Goal: Task Accomplishment & Management: Use online tool/utility

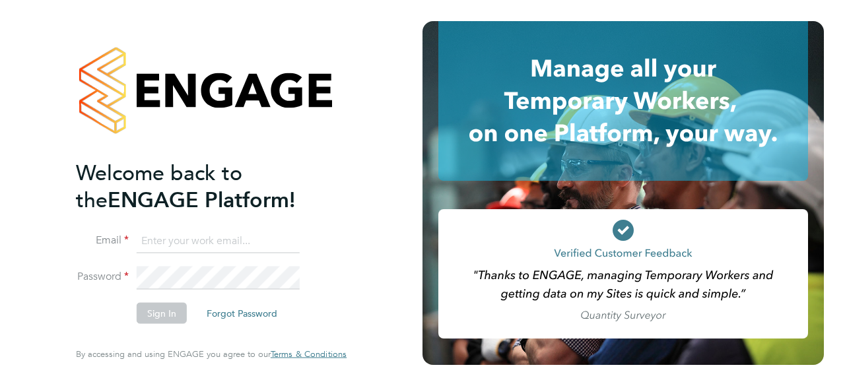
type input "[EMAIL_ADDRESS][PERSON_NAME][DOMAIN_NAME]"
click at [184, 241] on input "[EMAIL_ADDRESS][PERSON_NAME][DOMAIN_NAME]" at bounding box center [218, 241] width 163 height 24
click at [153, 312] on button "Sign In" at bounding box center [162, 313] width 50 height 21
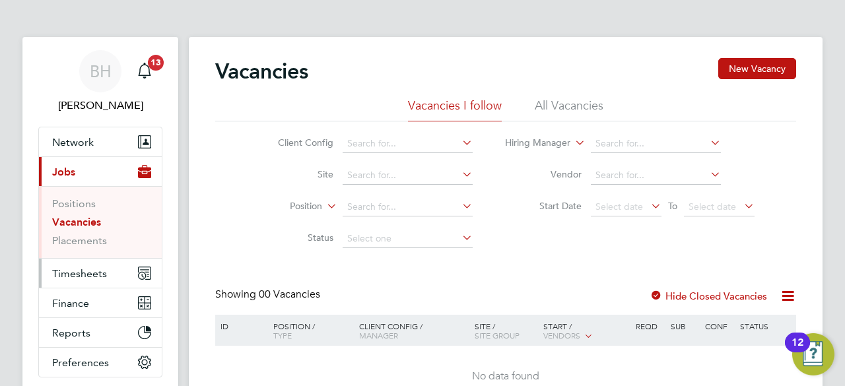
click at [76, 274] on span "Timesheets" at bounding box center [79, 273] width 55 height 13
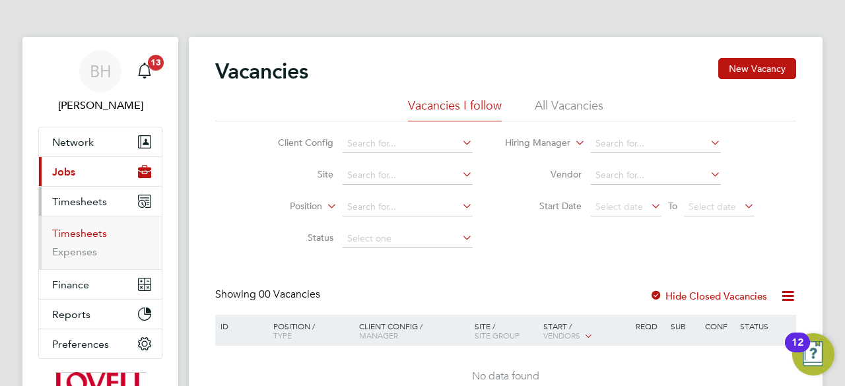
click at [78, 236] on link "Timesheets" at bounding box center [79, 233] width 55 height 13
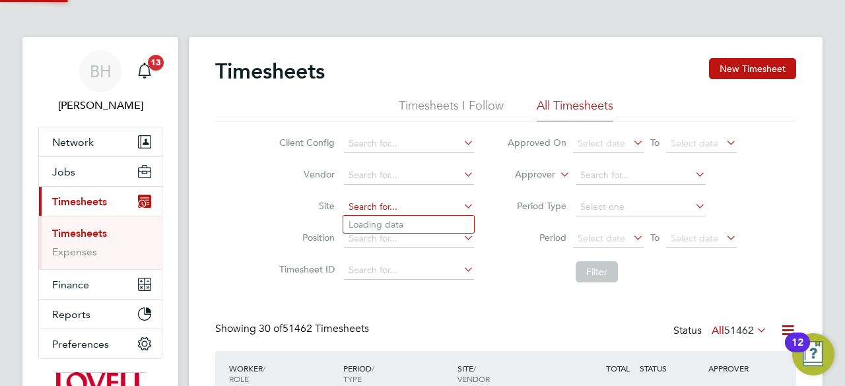
click at [375, 209] on input at bounding box center [409, 207] width 130 height 18
type input "northum"
click at [461, 208] on icon at bounding box center [461, 206] width 0 height 18
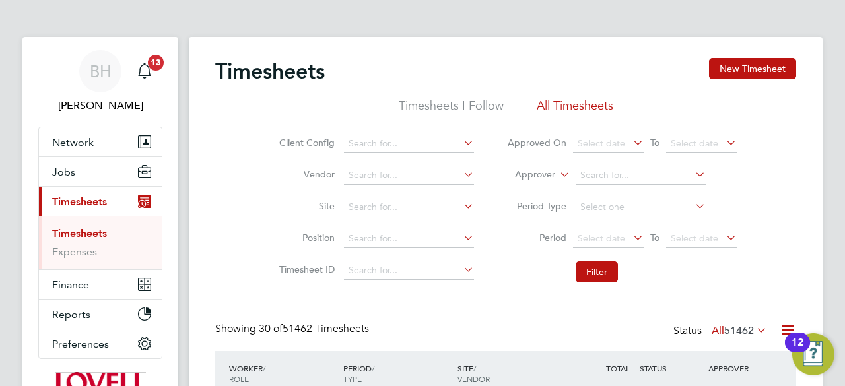
click at [571, 108] on li "All Timesheets" at bounding box center [574, 110] width 77 height 24
click at [418, 204] on input at bounding box center [409, 207] width 130 height 18
type input "n"
click at [103, 74] on span "BH" at bounding box center [101, 71] width 22 height 17
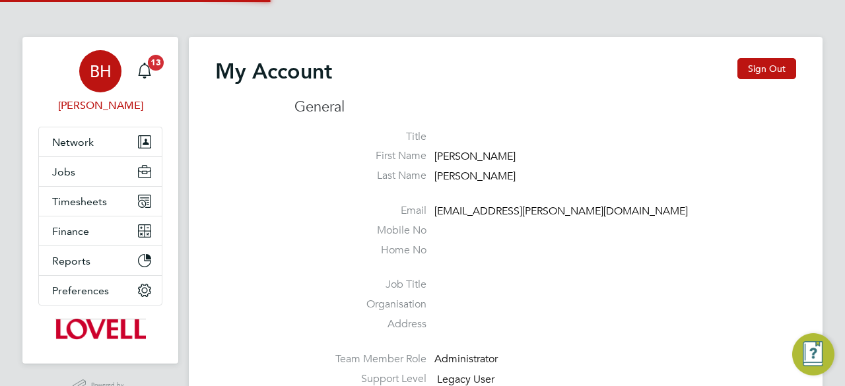
type input "bethan.hawkins@randstad.co.uk"
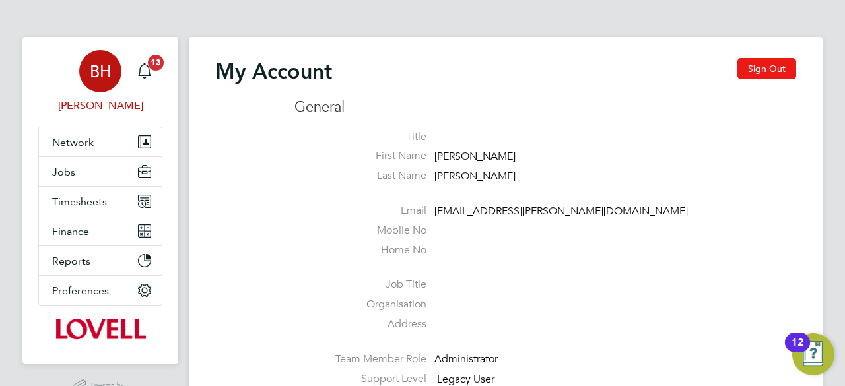
click at [751, 71] on button "Sign Out" at bounding box center [766, 68] width 59 height 21
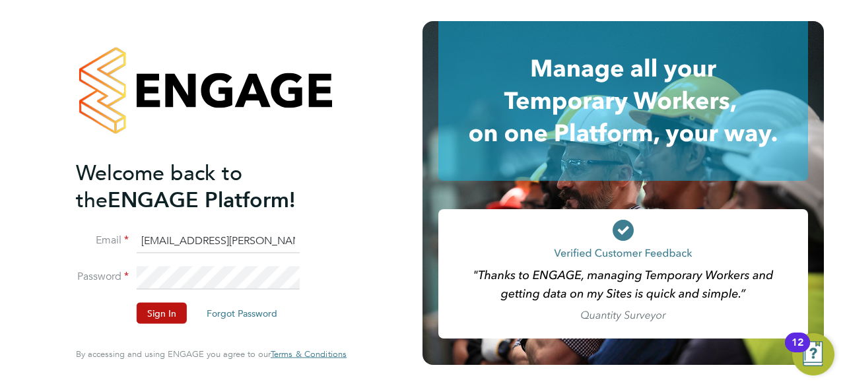
click at [245, 244] on input "bethan.hawkins@randstad.co.uk" at bounding box center [218, 241] width 163 height 24
type input "emma.wells@randstad.co.uk"
click at [173, 316] on button "Sign In" at bounding box center [162, 313] width 50 height 21
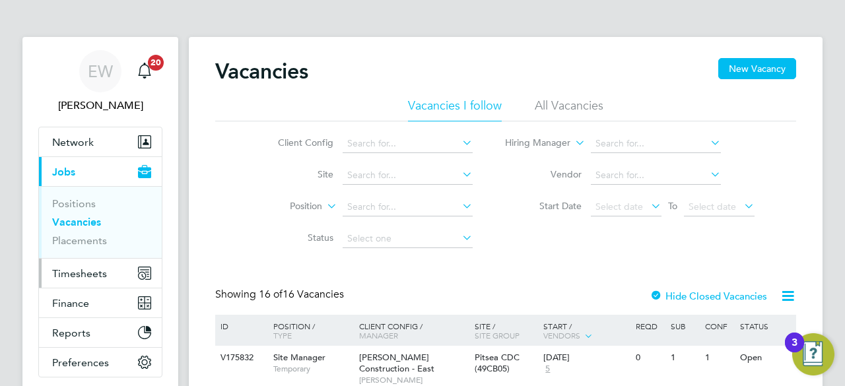
click at [69, 278] on span "Timesheets" at bounding box center [79, 273] width 55 height 13
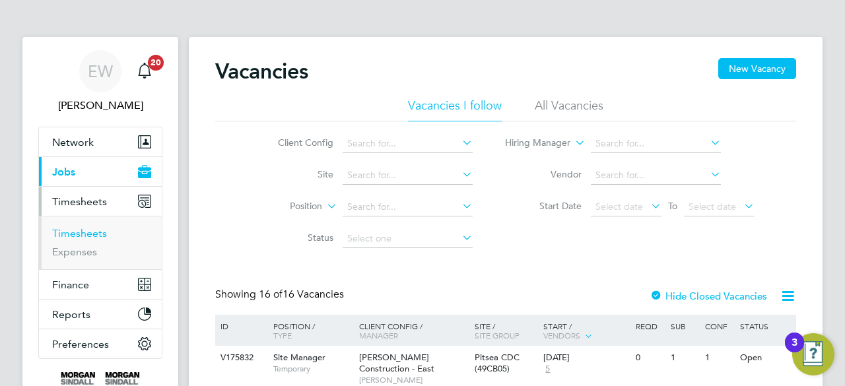
click at [57, 230] on link "Timesheets" at bounding box center [79, 233] width 55 height 13
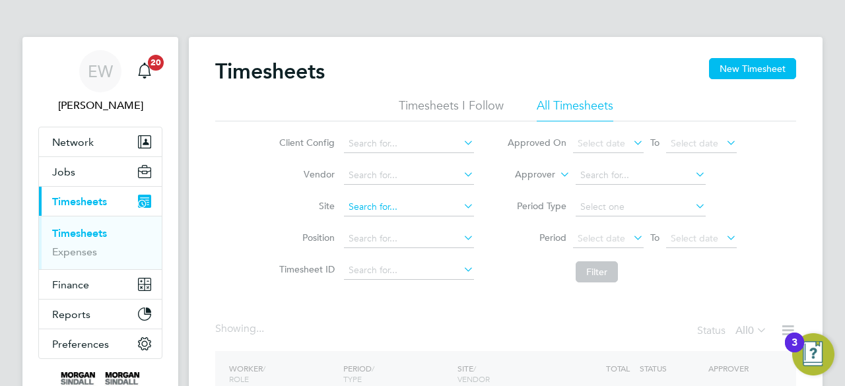
click at [408, 209] on input at bounding box center [409, 207] width 130 height 18
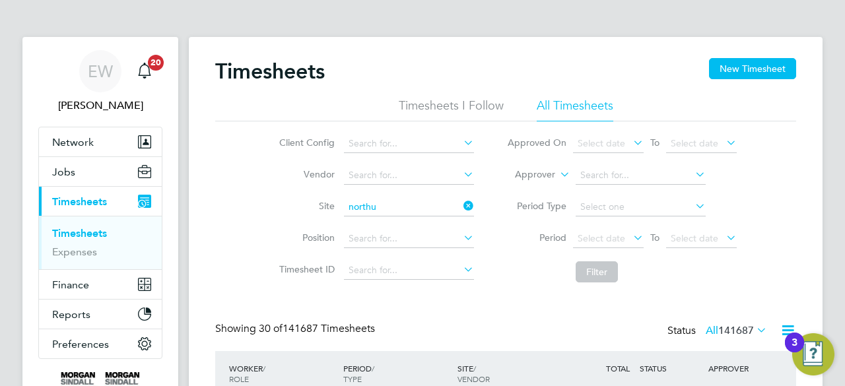
click at [435, 216] on li "Northu mberland Line (300127)" at bounding box center [441, 225] width 197 height 18
type input "Northumberland Line (300127)"
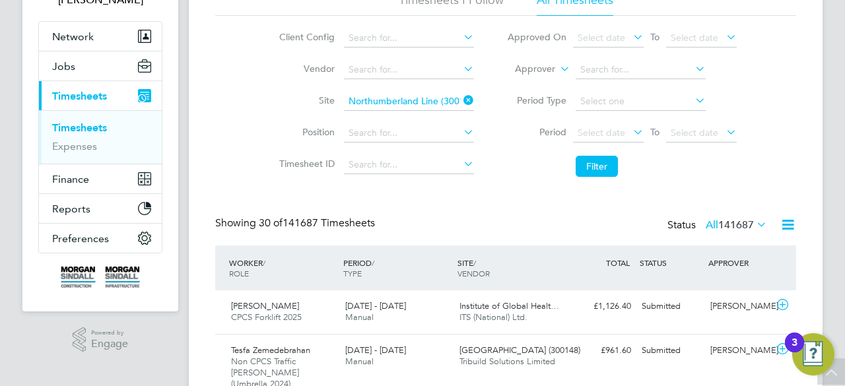
click at [789, 226] on icon at bounding box center [787, 224] width 16 height 16
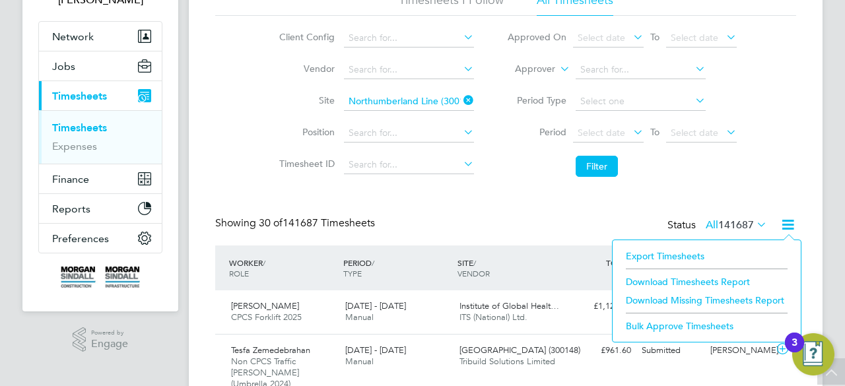
click at [720, 281] on li "Download Timesheets Report" at bounding box center [706, 281] width 175 height 18
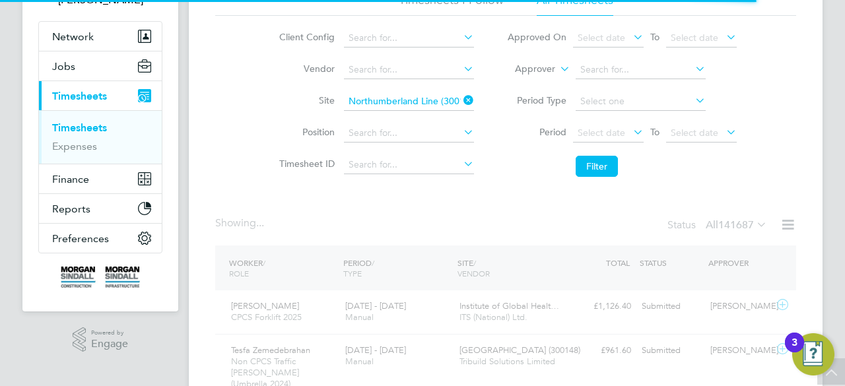
click at [753, 224] on icon at bounding box center [753, 224] width 0 height 18
click at [753, 223] on icon at bounding box center [753, 224] width 0 height 18
